Goal: Task Accomplishment & Management: Complete application form

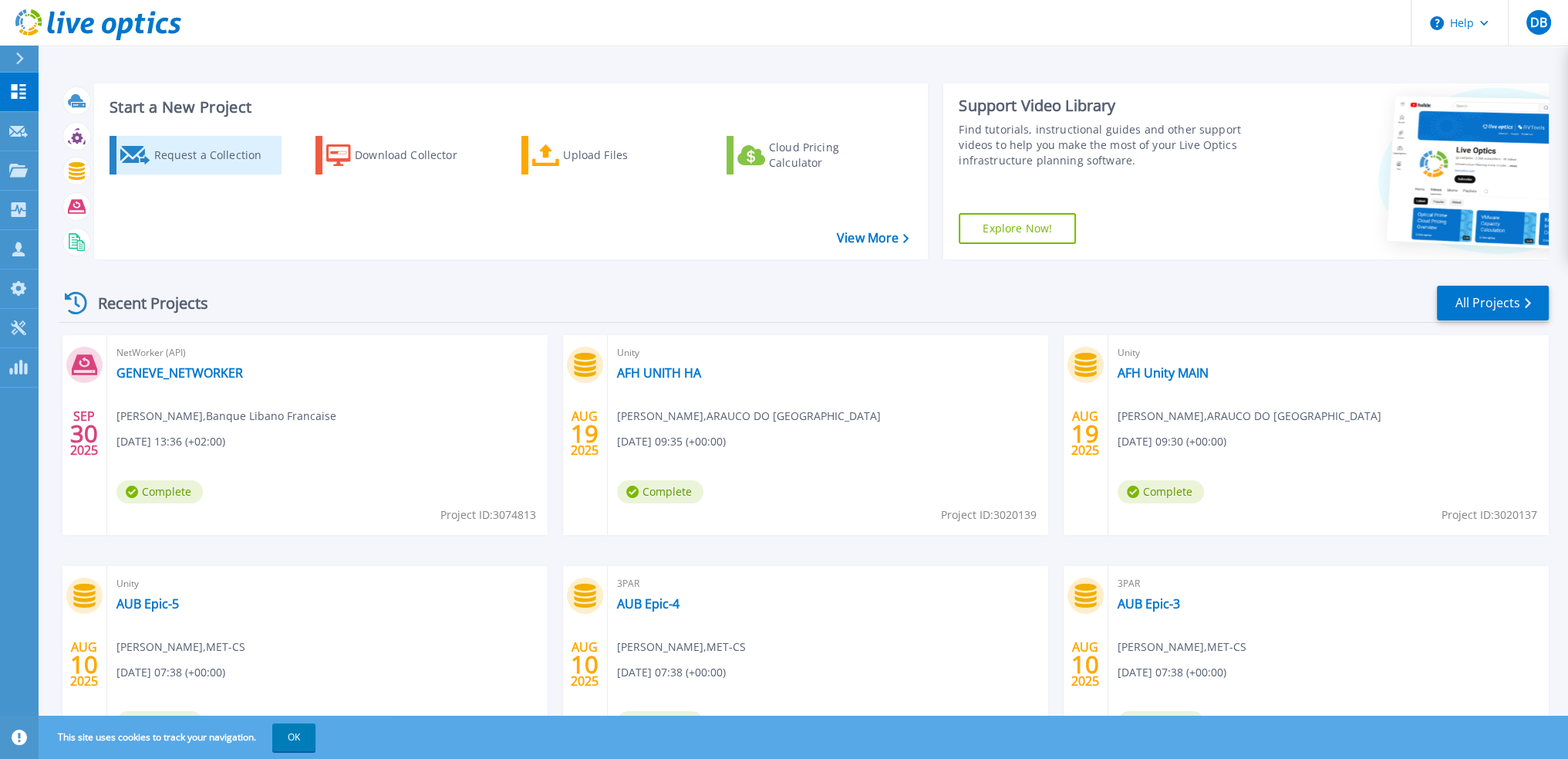
click at [197, 157] on div "Request a Collection" at bounding box center [215, 155] width 123 height 31
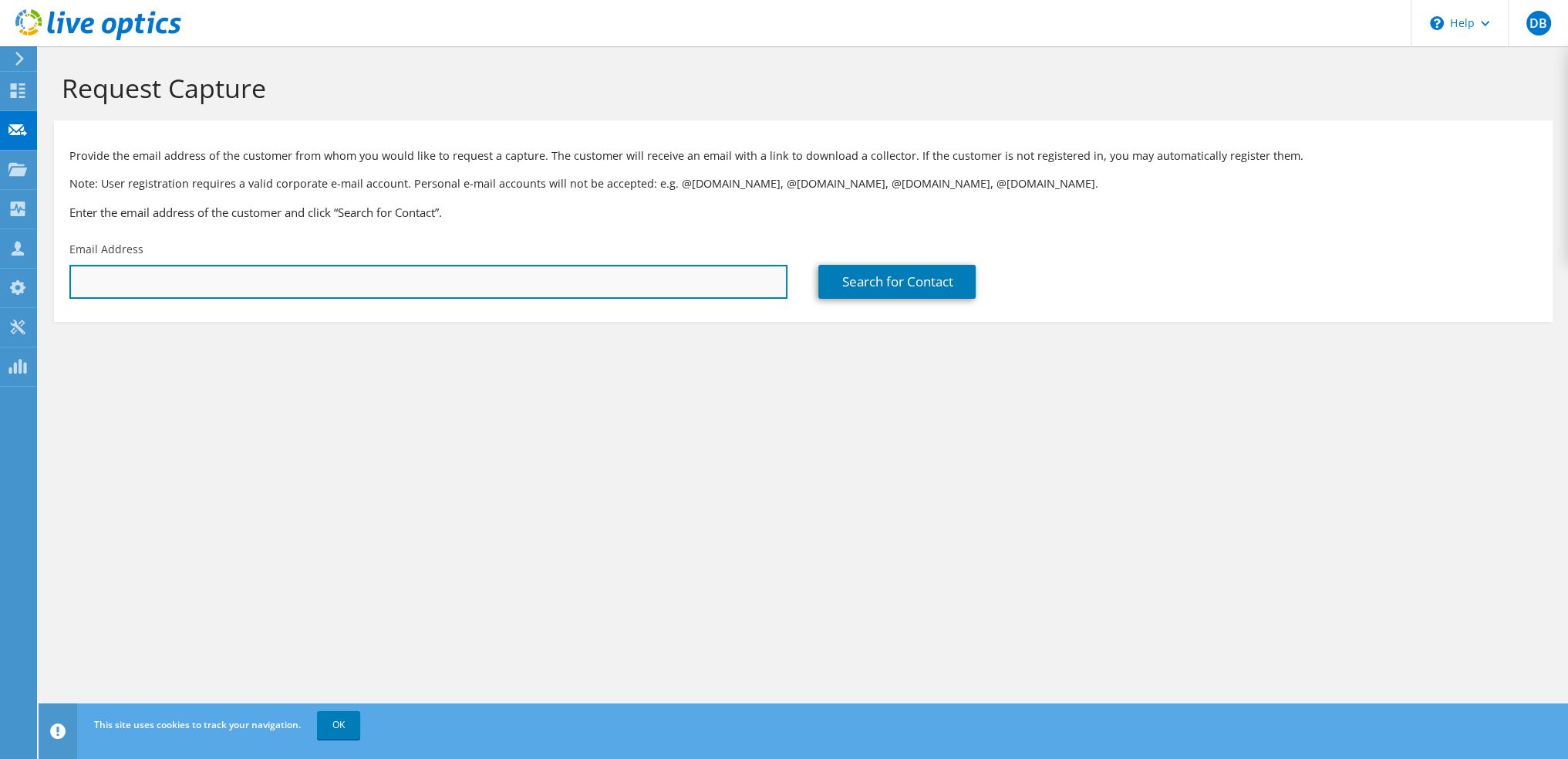
click at [161, 286] on input "text" at bounding box center [429, 282] width 718 height 34
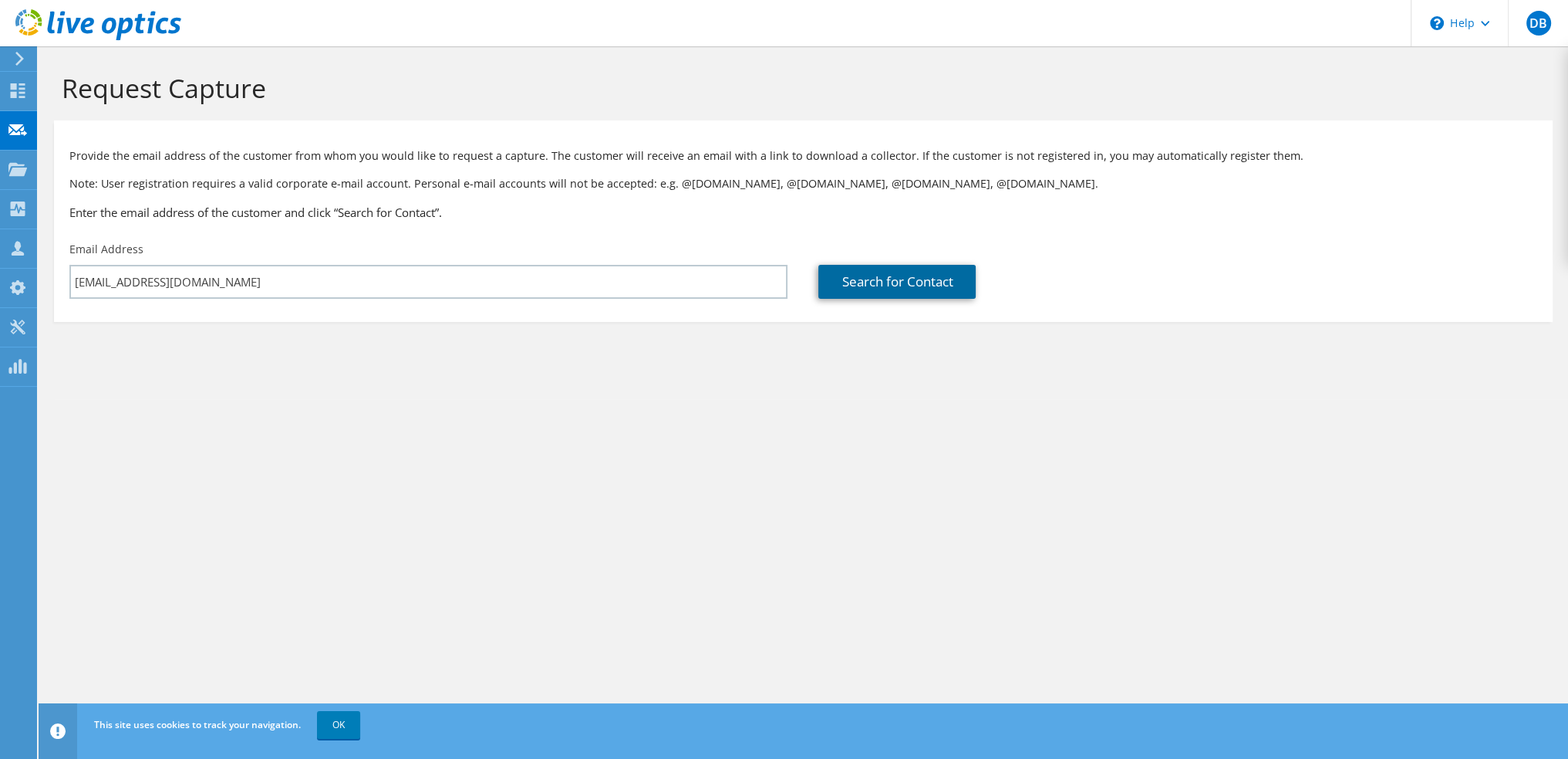
click at [896, 274] on link "Search for Contact" at bounding box center [897, 282] width 157 height 34
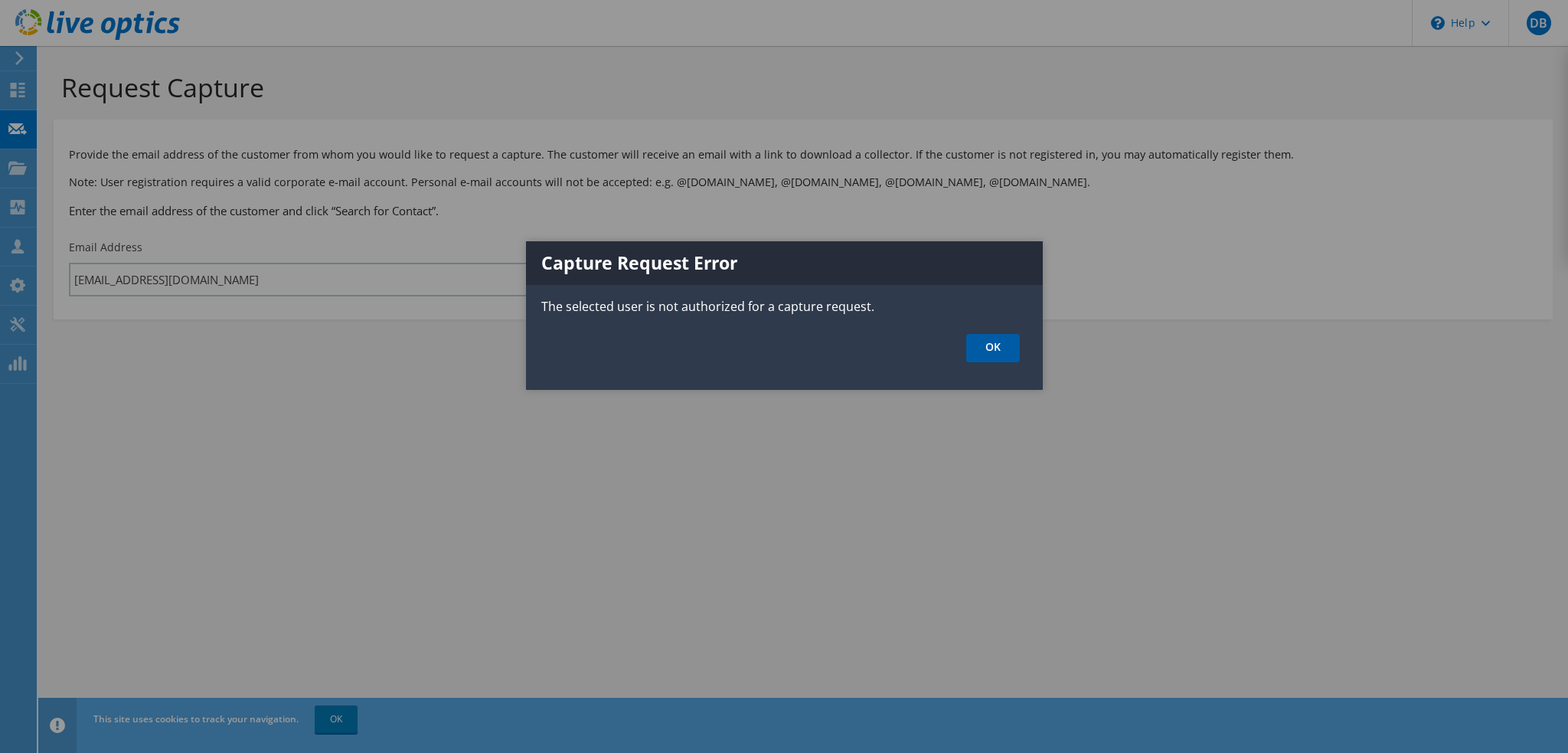
click at [993, 346] on link "OK" at bounding box center [993, 348] width 53 height 28
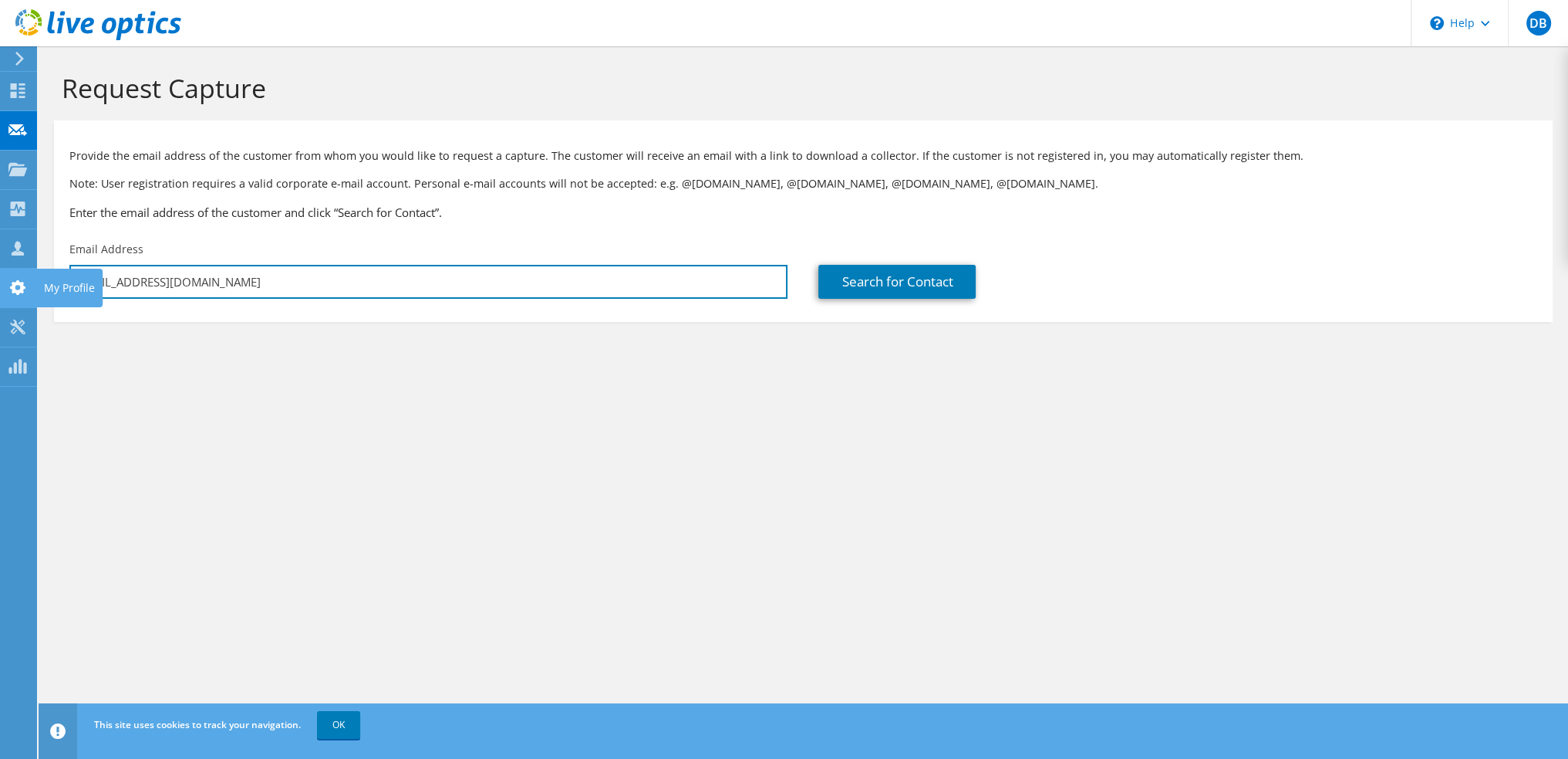
drag, startPoint x: 251, startPoint y: 274, endPoint x: 28, endPoint y: 278, distance: 223.0
click at [28, 278] on div "DB Channel Partner Doumit Bassim doumit.bassim@met-cs.com MET-CS My Profile Log…" at bounding box center [784, 379] width 1568 height 759
click at [254, 280] on input "[EMAIL_ADDRESS][DOMAIN_NAME]" at bounding box center [429, 282] width 718 height 34
click at [201, 282] on input "[EMAIL_ADDRESS][DOMAIN_NAME]" at bounding box center [429, 282] width 718 height 34
type input "doumit.bassim@met-lb.com"
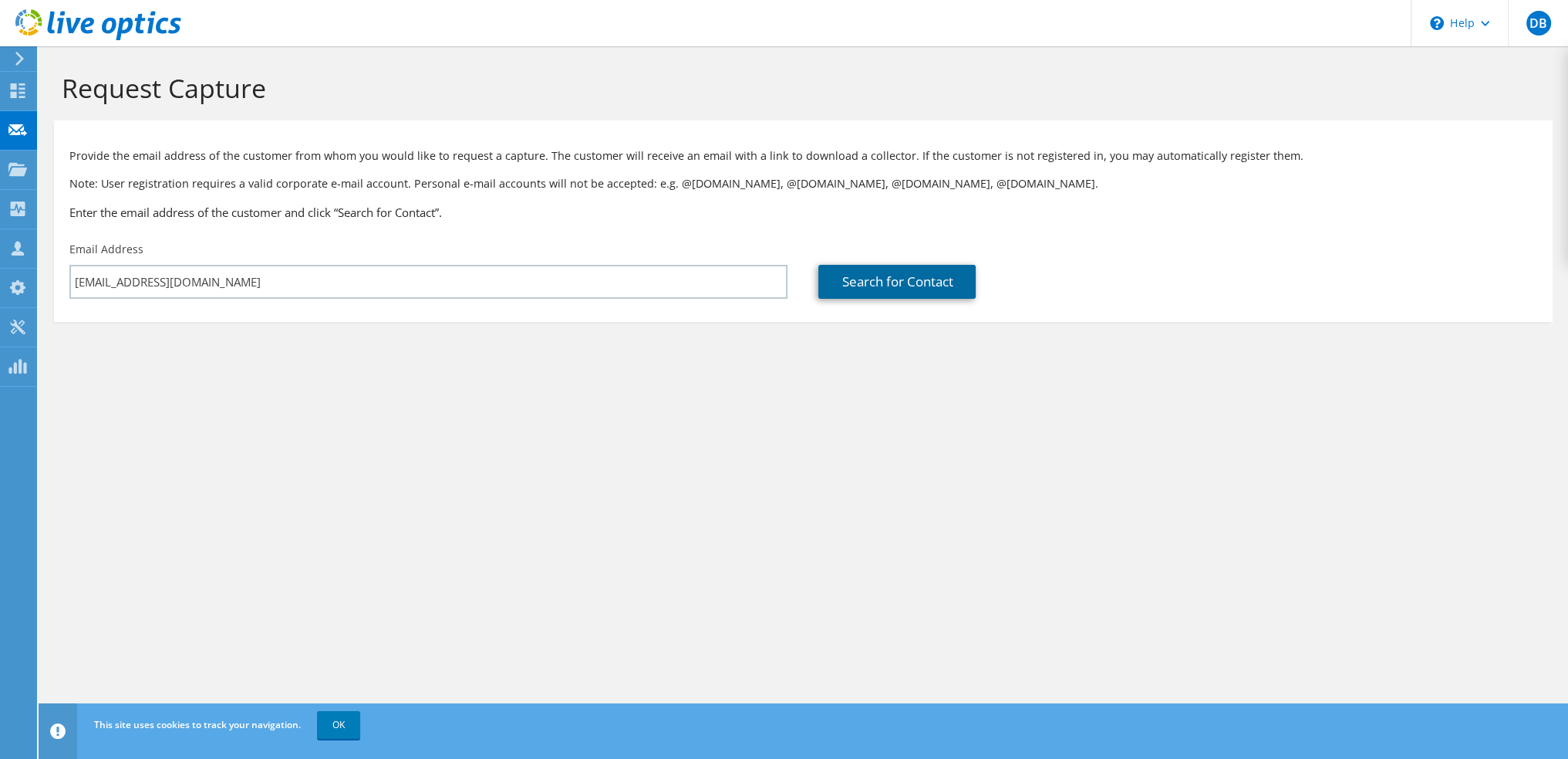
click at [879, 283] on link "Search for Contact" at bounding box center [897, 282] width 157 height 34
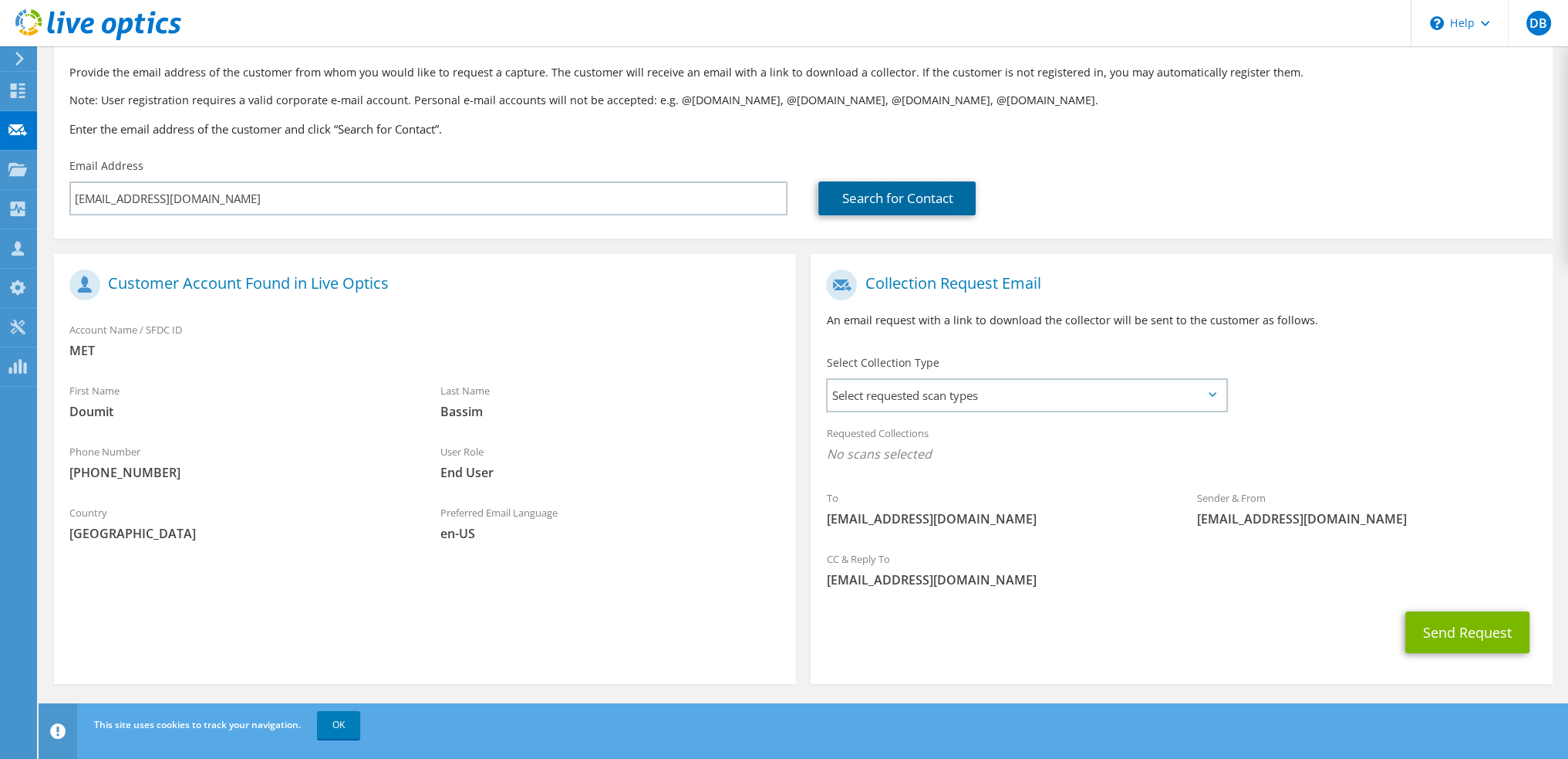
scroll to position [87, 0]
click at [929, 394] on span "Select requested scan types" at bounding box center [1027, 392] width 398 height 31
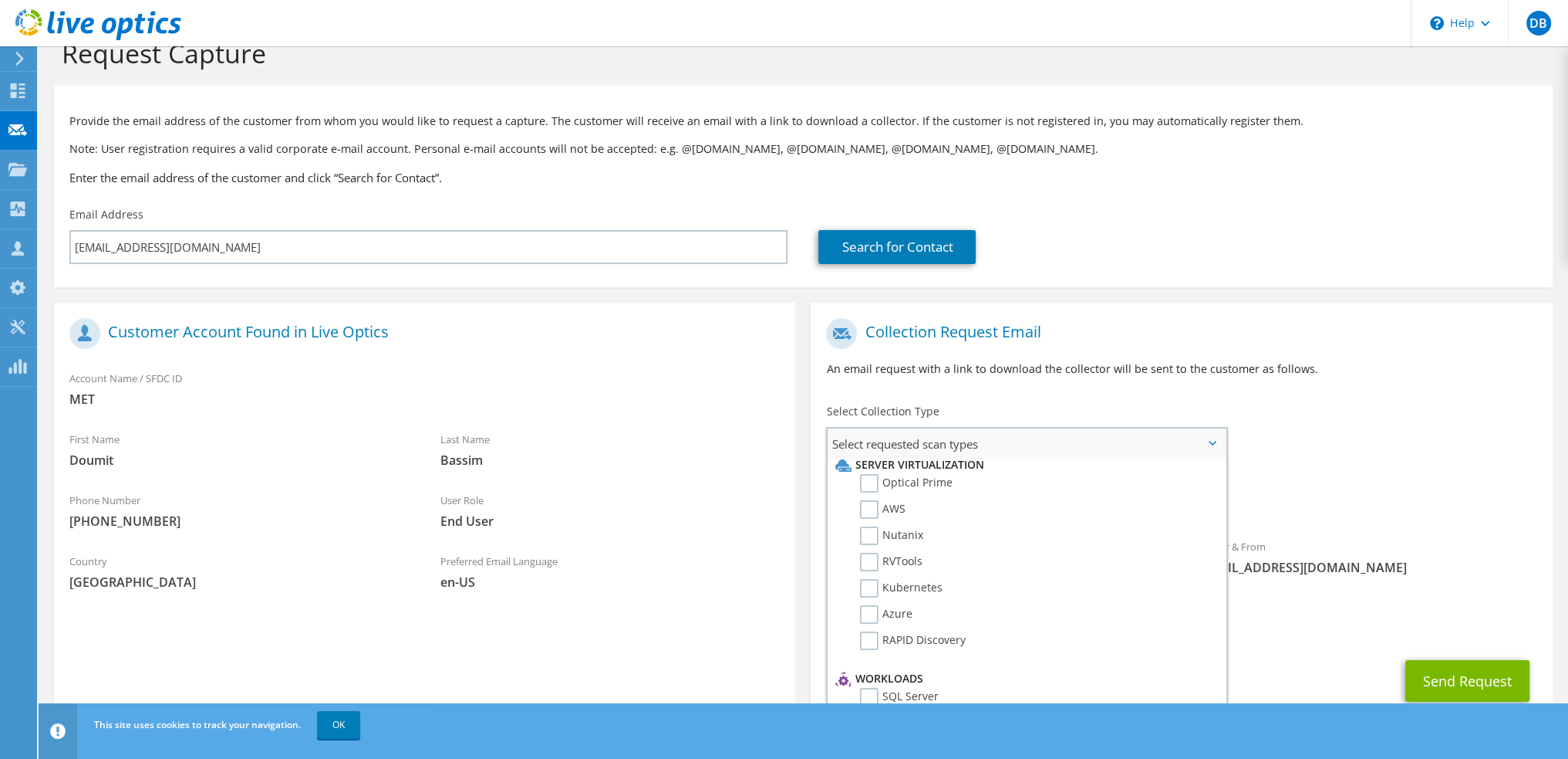
scroll to position [0, 0]
click at [869, 569] on label "RVTools" at bounding box center [892, 569] width 63 height 19
click at [0, 0] on input "RVTools" at bounding box center [0, 0] width 0 height 0
click at [1339, 636] on span "[EMAIL_ADDRESS][DOMAIN_NAME]" at bounding box center [1181, 633] width 710 height 17
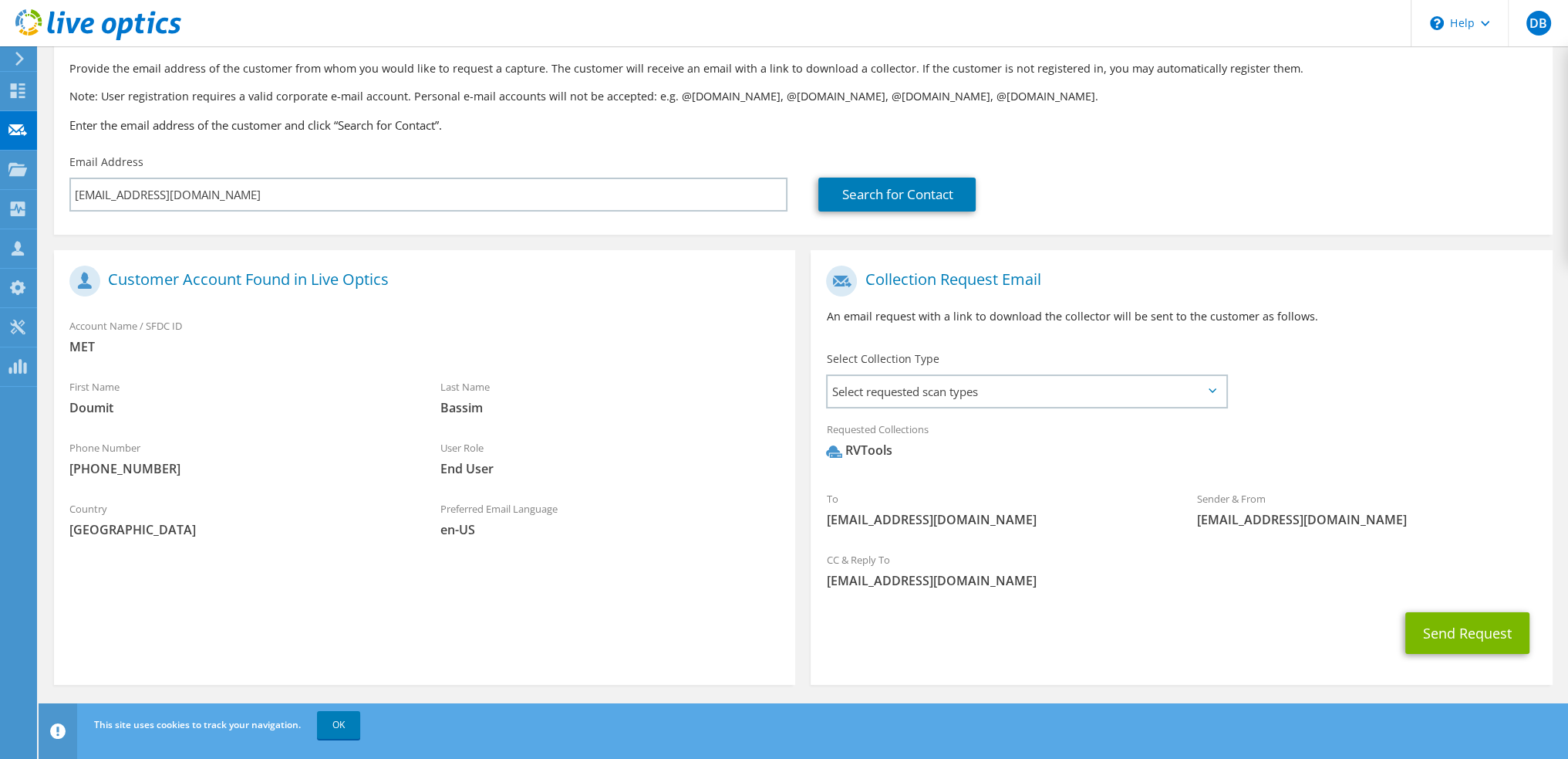
scroll to position [90, 0]
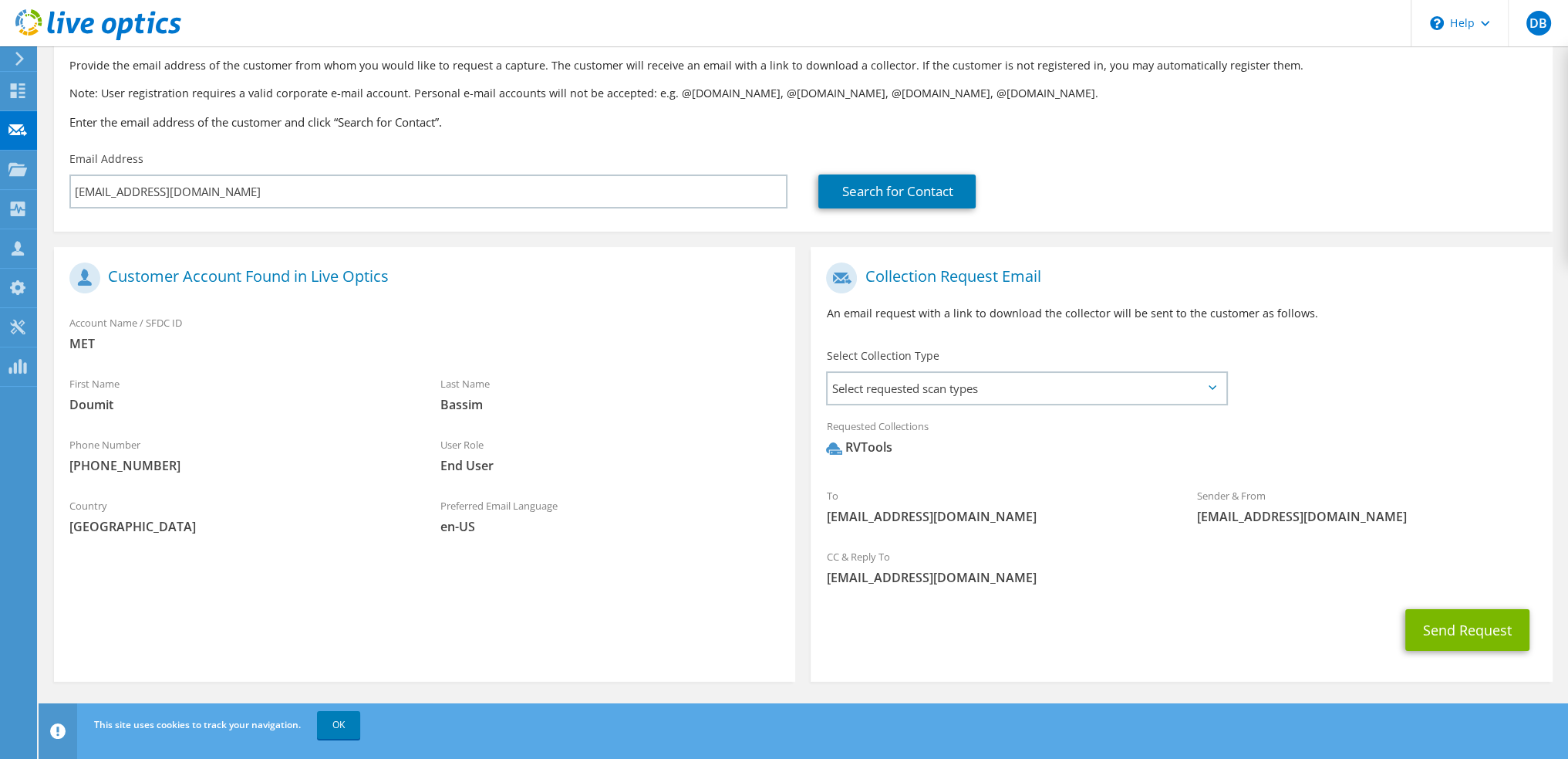
drag, startPoint x: 900, startPoint y: 448, endPoint x: 851, endPoint y: 451, distance: 49.1
click at [851, 451] on span "RVTools" at bounding box center [1181, 451] width 710 height 25
